Goal: Find specific page/section: Find specific page/section

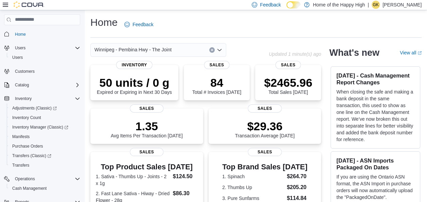
click at [213, 51] on button "Clear input" at bounding box center [211, 49] width 5 height 5
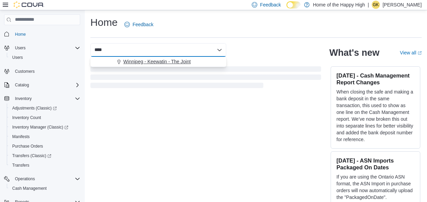
type input "****"
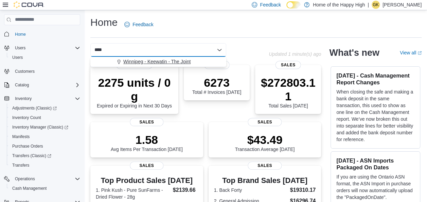
click at [183, 57] on button "Winnipeg - Keewatin - The Joint" at bounding box center [158, 62] width 136 height 10
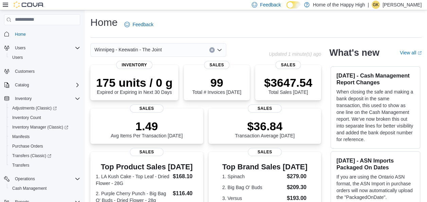
click at [210, 47] on div "Winnipeg - Keewatin - The Joint" at bounding box center [158, 50] width 136 height 14
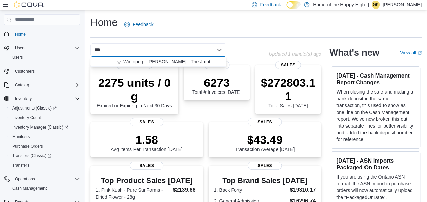
type input "***"
click at [175, 61] on span "Winnipeg - [PERSON_NAME] - The Joint" at bounding box center [166, 61] width 87 height 7
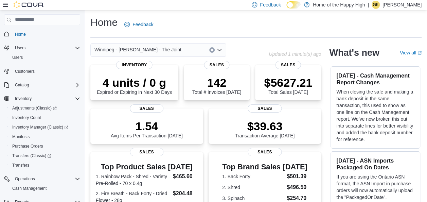
click at [212, 49] on icon "Clear input" at bounding box center [212, 50] width 2 height 2
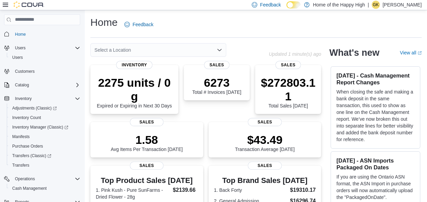
click at [215, 36] on div "Home Feedback" at bounding box center [255, 27] width 331 height 22
click at [209, 49] on div "Select a Location" at bounding box center [158, 50] width 136 height 14
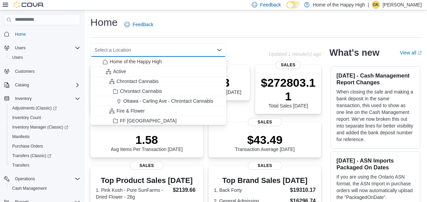
click at [209, 49] on div "Select a Location" at bounding box center [158, 50] width 136 height 14
type input "*"
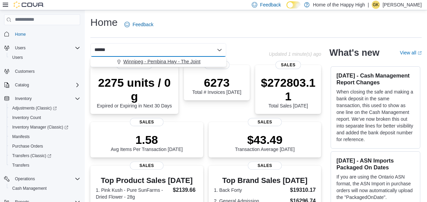
type input "******"
click at [172, 60] on span "Winnipeg - Pembina Hwy - The Joint" at bounding box center [161, 61] width 77 height 7
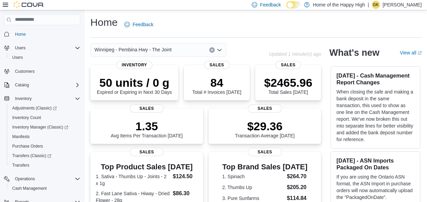
click at [210, 48] on button "Clear input" at bounding box center [211, 49] width 5 height 5
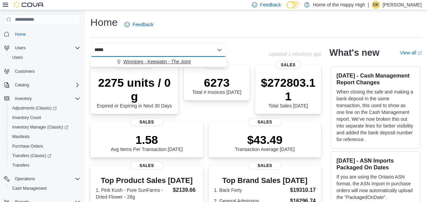
type input "*****"
click at [175, 59] on span "Winnipeg - Keewatin - The Joint" at bounding box center [156, 61] width 67 height 7
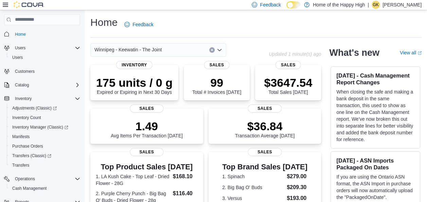
click at [211, 48] on button "Clear input" at bounding box center [211, 49] width 5 height 5
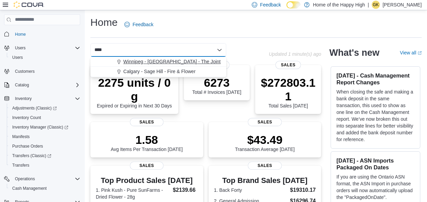
type input "****"
click at [182, 60] on span "Winnipeg - [GEOGRAPHIC_DATA] - The Joint" at bounding box center [171, 61] width 97 height 7
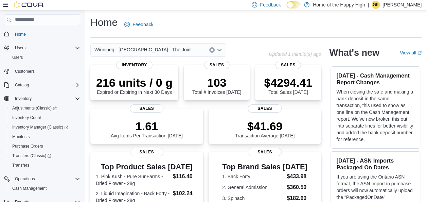
click at [164, 50] on span "Winnipeg - [GEOGRAPHIC_DATA] - The Joint" at bounding box center [142, 49] width 97 height 8
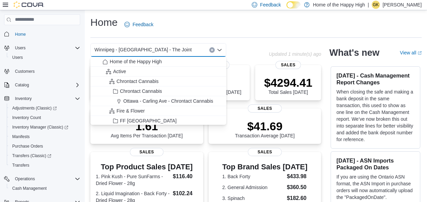
click at [219, 48] on icon "Close list of options" at bounding box center [219, 49] width 5 height 5
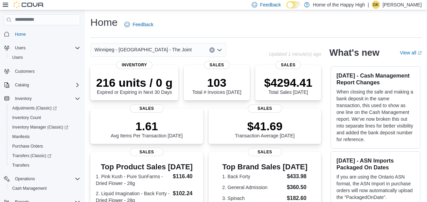
click at [219, 48] on icon "Open list of options" at bounding box center [219, 49] width 5 height 5
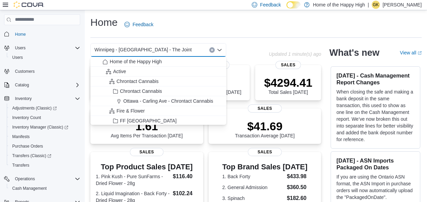
click at [166, 48] on div "Winnipeg - [GEOGRAPHIC_DATA] - The Joint" at bounding box center [158, 50] width 136 height 14
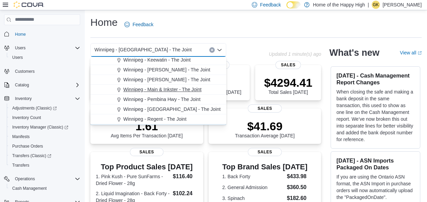
scroll to position [1518, 0]
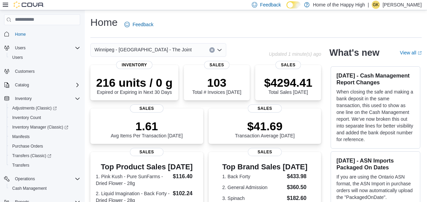
click at [256, 52] on div "Winnipeg - [GEOGRAPHIC_DATA] - The Joint" at bounding box center [179, 50] width 178 height 14
click at [220, 48] on icon "Open list of options" at bounding box center [219, 49] width 5 height 5
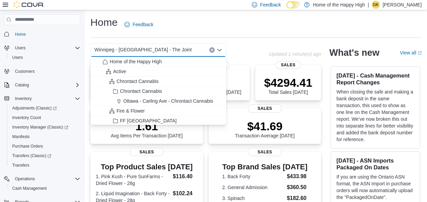
click at [170, 47] on div "Winnipeg - [GEOGRAPHIC_DATA] - The Joint Combo box. Selected. Winnipeg - [GEOGR…" at bounding box center [158, 50] width 136 height 14
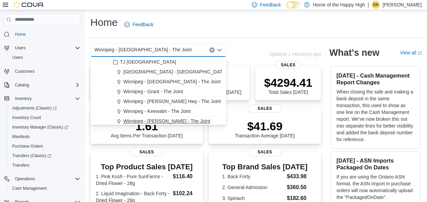
scroll to position [1465, 0]
click at [160, 83] on span "Winnipeg - [GEOGRAPHIC_DATA] - The Joint" at bounding box center [171, 82] width 97 height 7
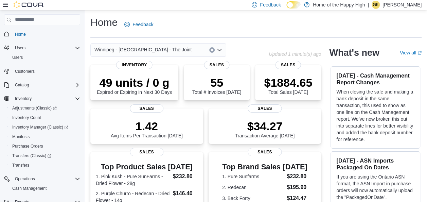
click at [221, 49] on icon "Open list of options" at bounding box center [219, 50] width 4 height 2
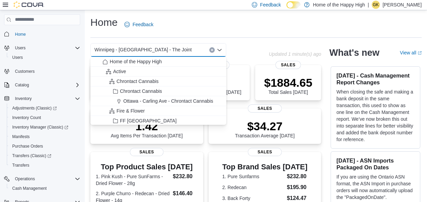
click at [159, 49] on span "Winnipeg - [GEOGRAPHIC_DATA] - The Joint" at bounding box center [142, 49] width 97 height 8
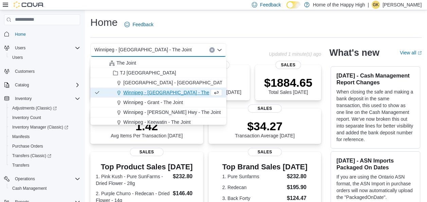
scroll to position [1456, 0]
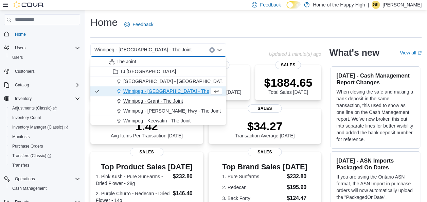
click at [161, 99] on span "Winnipeg - Grant - The Joint" at bounding box center [153, 100] width 60 height 7
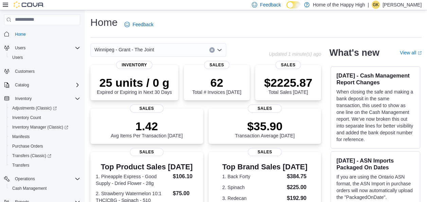
click at [219, 48] on icon "Open list of options" at bounding box center [219, 49] width 5 height 5
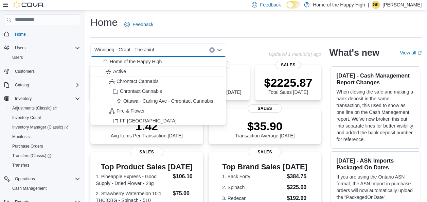
click at [157, 48] on input at bounding box center [157, 50] width 1 height 8
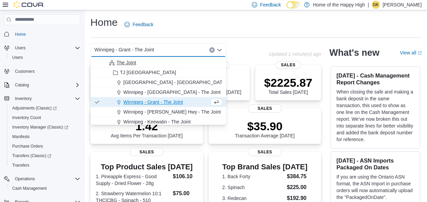
scroll to position [1464, 0]
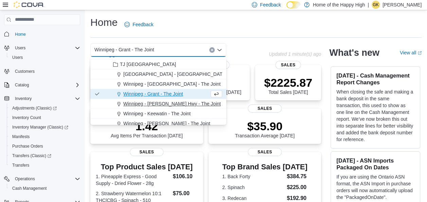
click at [157, 102] on span "Winnipeg - [PERSON_NAME] Hwy - The Joint" at bounding box center [171, 103] width 97 height 7
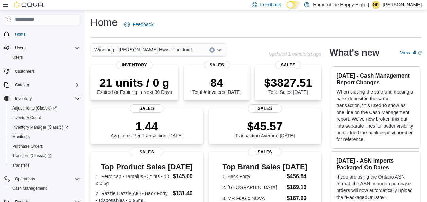
click at [217, 50] on icon "Open list of options" at bounding box center [219, 49] width 5 height 5
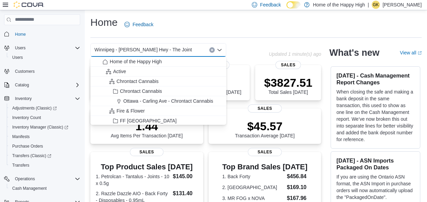
click at [174, 49] on span "Winnipeg - [PERSON_NAME] Hwy - The Joint" at bounding box center [142, 49] width 97 height 8
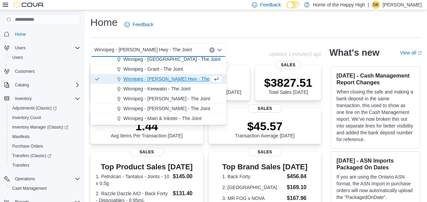
scroll to position [1489, 0]
click at [158, 87] on span "Winnipeg - Keewatin - The Joint" at bounding box center [156, 88] width 67 height 7
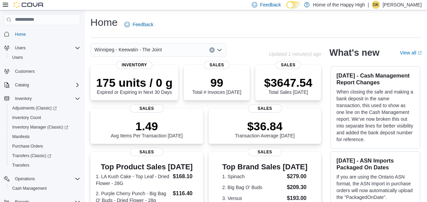
click at [219, 49] on icon "Open list of options" at bounding box center [219, 49] width 5 height 5
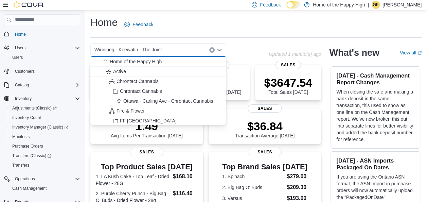
click at [159, 48] on span "Winnipeg - Keewatin - The Joint" at bounding box center [127, 49] width 67 height 8
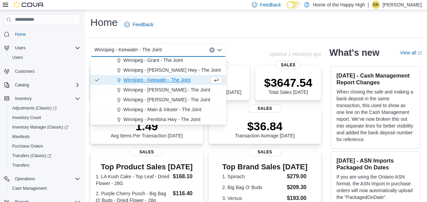
scroll to position [1498, 0]
click at [159, 89] on span "Winnipeg - [PERSON_NAME] - The Joint" at bounding box center [166, 89] width 87 height 7
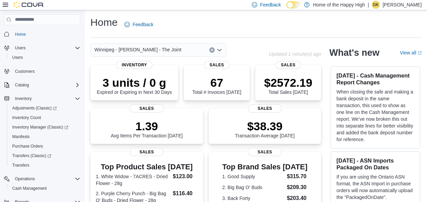
click at [220, 48] on icon "Open list of options" at bounding box center [219, 49] width 5 height 5
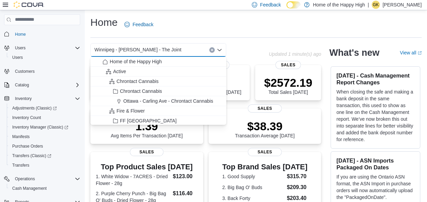
click at [169, 50] on div "Winnipeg - [PERSON_NAME] - The Joint Combo box. Selected. Winnipeg - [GEOGRAPHI…" at bounding box center [158, 50] width 136 height 14
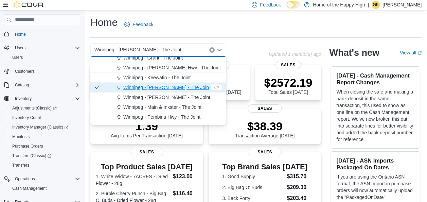
scroll to position [1500, 0]
click at [160, 94] on span "Winnipeg - [PERSON_NAME] - The Joint" at bounding box center [166, 96] width 87 height 7
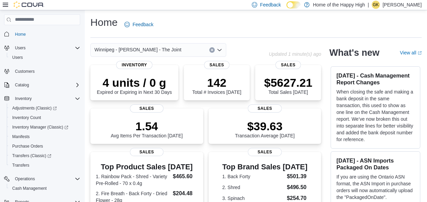
click at [219, 49] on icon "Open list of options" at bounding box center [219, 49] width 5 height 5
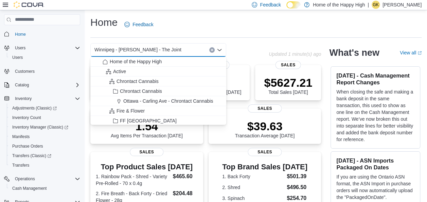
click at [184, 48] on input at bounding box center [184, 50] width 1 height 8
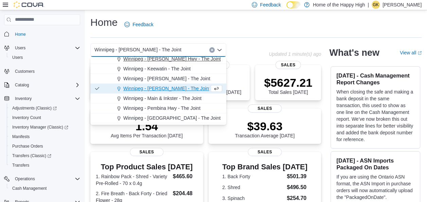
scroll to position [1513, 0]
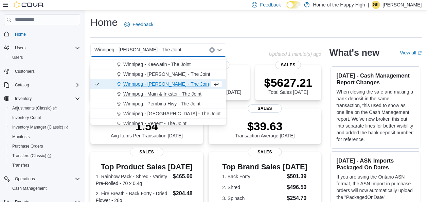
click at [161, 91] on span "Winnipeg - Main & Inkster - The Joint" at bounding box center [162, 93] width 78 height 7
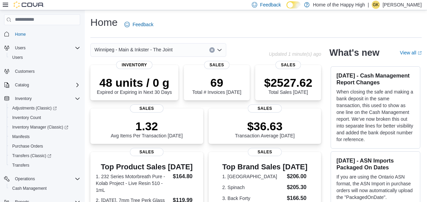
click at [220, 48] on icon "Open list of options" at bounding box center [219, 49] width 5 height 5
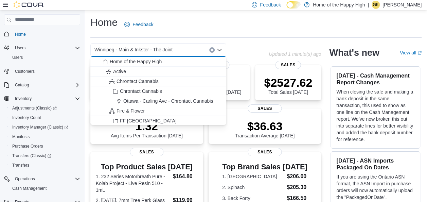
click at [174, 47] on div "Winnipeg - Main & Inkster - The Joint Combo box. Selected. Winnipeg - Main & In…" at bounding box center [158, 50] width 136 height 14
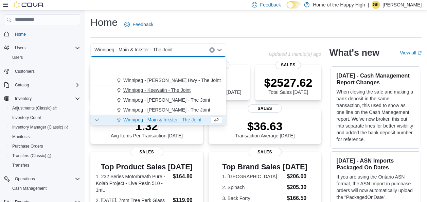
scroll to position [1535, 0]
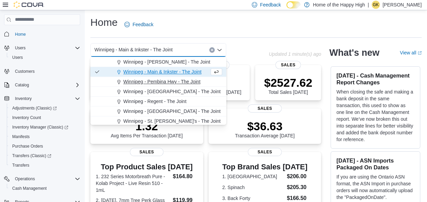
click at [169, 79] on span "Winnipeg - Pembina Hwy - The Joint" at bounding box center [161, 81] width 77 height 7
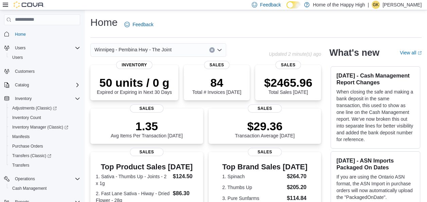
click at [218, 49] on icon "Open list of options" at bounding box center [219, 49] width 5 height 5
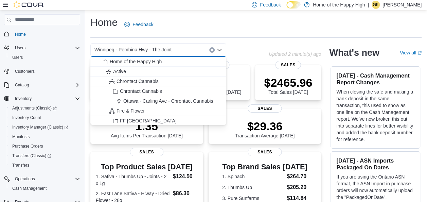
click at [168, 45] on div "Winnipeg - Pembina Hwy - The Joint" at bounding box center [158, 50] width 136 height 14
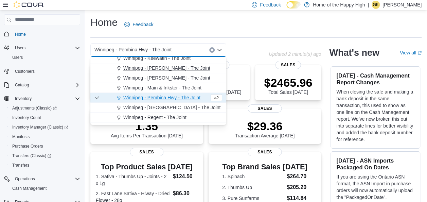
scroll to position [1520, 0]
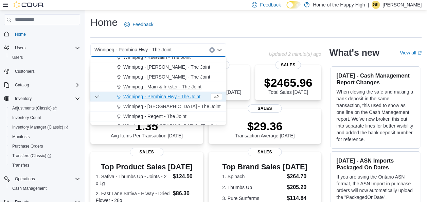
click at [169, 84] on span "Winnipeg - Main & Inkster - The Joint" at bounding box center [162, 86] width 78 height 7
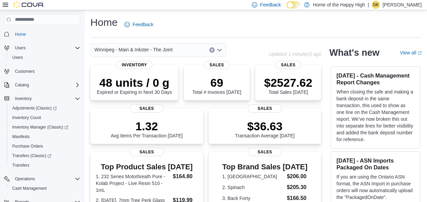
click at [219, 50] on icon "Open list of options" at bounding box center [219, 49] width 5 height 5
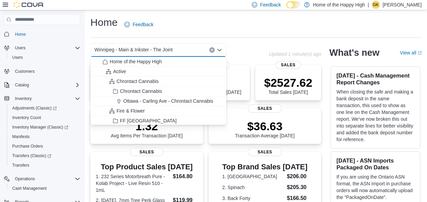
click at [172, 46] on span "Winnipeg - Main & Inkster - The Joint" at bounding box center [133, 49] width 78 height 8
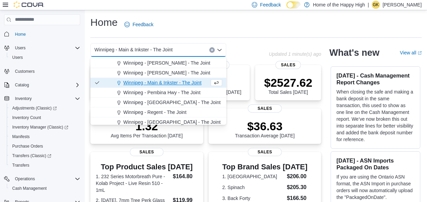
scroll to position [1524, 0]
click at [156, 102] on span "Winnipeg - [GEOGRAPHIC_DATA] - The Joint" at bounding box center [171, 101] width 97 height 7
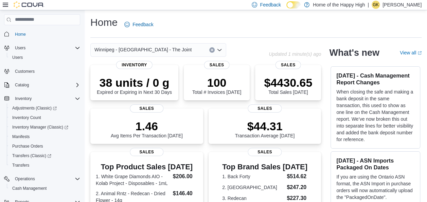
click at [221, 47] on icon "Open list of options" at bounding box center [219, 49] width 5 height 5
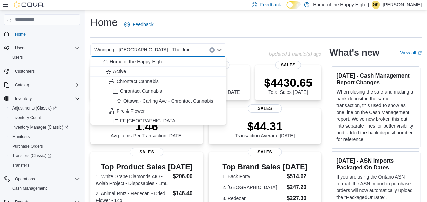
click at [180, 48] on div "Winnipeg - [GEOGRAPHIC_DATA] - The Joint" at bounding box center [158, 50] width 136 height 14
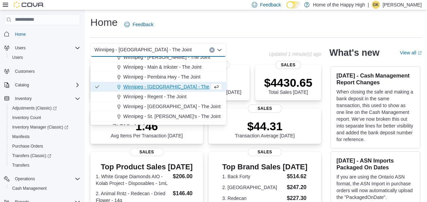
scroll to position [1540, 0]
click at [164, 95] on span "Winnipeg - Regent - The Joint" at bounding box center [154, 96] width 63 height 7
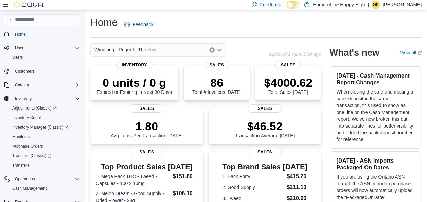
click at [219, 49] on icon "Open list of options" at bounding box center [219, 49] width 5 height 5
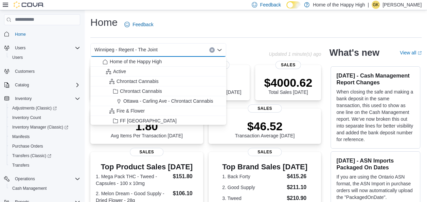
click at [169, 47] on div "Winnipeg - Regent - The Joint" at bounding box center [158, 50] width 136 height 14
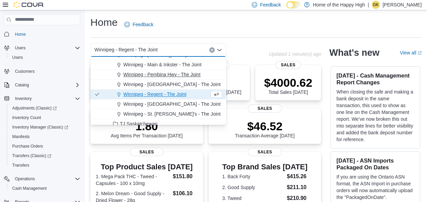
scroll to position [1543, 0]
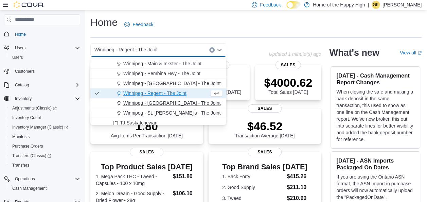
click at [176, 100] on span "Winnipeg - [GEOGRAPHIC_DATA] - The Joint" at bounding box center [171, 102] width 97 height 7
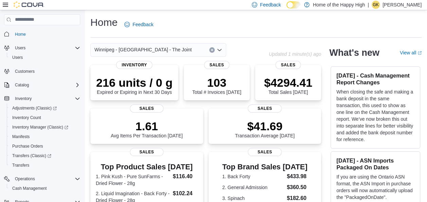
click at [220, 52] on icon "Open list of options" at bounding box center [219, 49] width 5 height 5
click at [176, 46] on div "Winnipeg - [GEOGRAPHIC_DATA] - The Joint" at bounding box center [158, 50] width 136 height 14
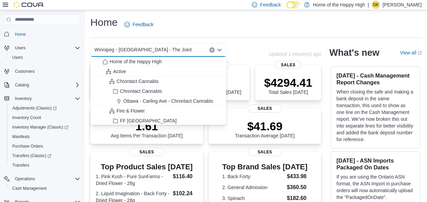
click at [174, 47] on div "Winnipeg - [GEOGRAPHIC_DATA] - The Joint" at bounding box center [158, 50] width 136 height 14
click at [166, 49] on div "Winnipeg - [GEOGRAPHIC_DATA] - The Joint Combo box. Selected. Winnipeg - [GEOGR…" at bounding box center [158, 50] width 136 height 14
click at [220, 50] on icon "Close list of options" at bounding box center [219, 50] width 4 height 2
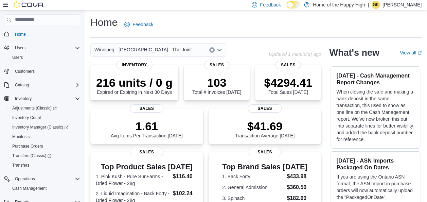
click at [220, 50] on icon "Open list of options" at bounding box center [219, 50] width 4 height 2
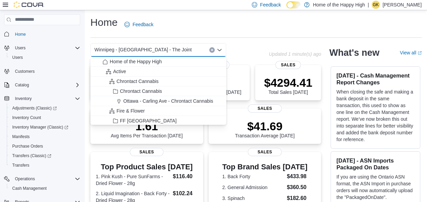
click at [166, 52] on span "Winnipeg - [GEOGRAPHIC_DATA] - The Joint" at bounding box center [142, 49] width 97 height 8
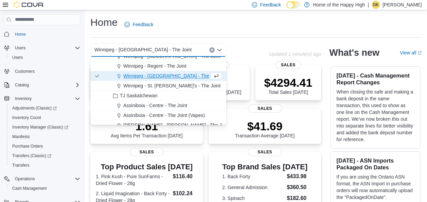
scroll to position [1570, 0]
click at [163, 83] on span "Winnipeg - St. [PERSON_NAME]'s - The Joint" at bounding box center [171, 85] width 97 height 7
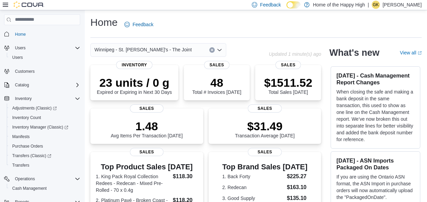
scroll to position [176, 0]
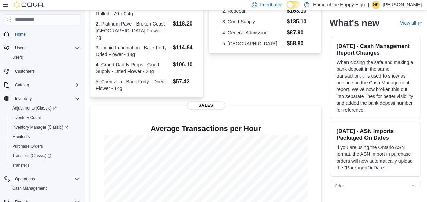
click at [421, 197] on div "Winnipeg - St. [PERSON_NAME]'s - The Joint Updated 1 minute(s) ago 23 units / 0…" at bounding box center [255, 54] width 331 height 375
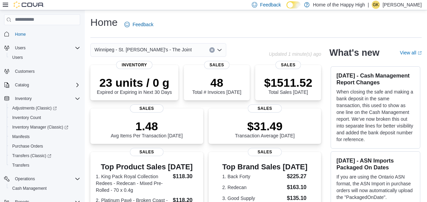
click at [221, 49] on icon "Open list of options" at bounding box center [219, 50] width 4 height 2
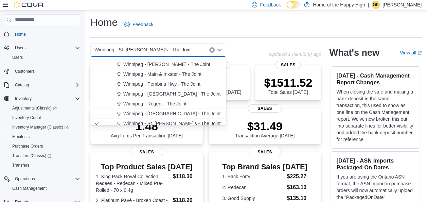
scroll to position [1524, 0]
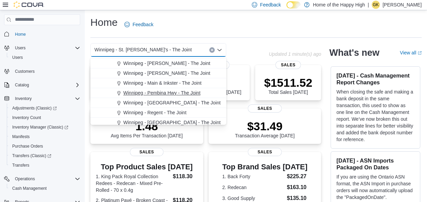
click at [187, 90] on span "Winnipeg - Pembina Hwy - The Joint" at bounding box center [161, 92] width 77 height 7
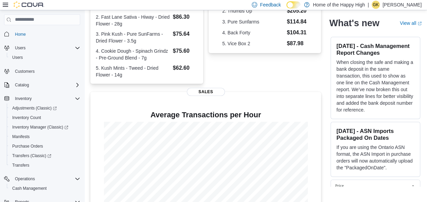
scroll to position [0, 0]
